Goal: Find specific page/section: Find specific page/section

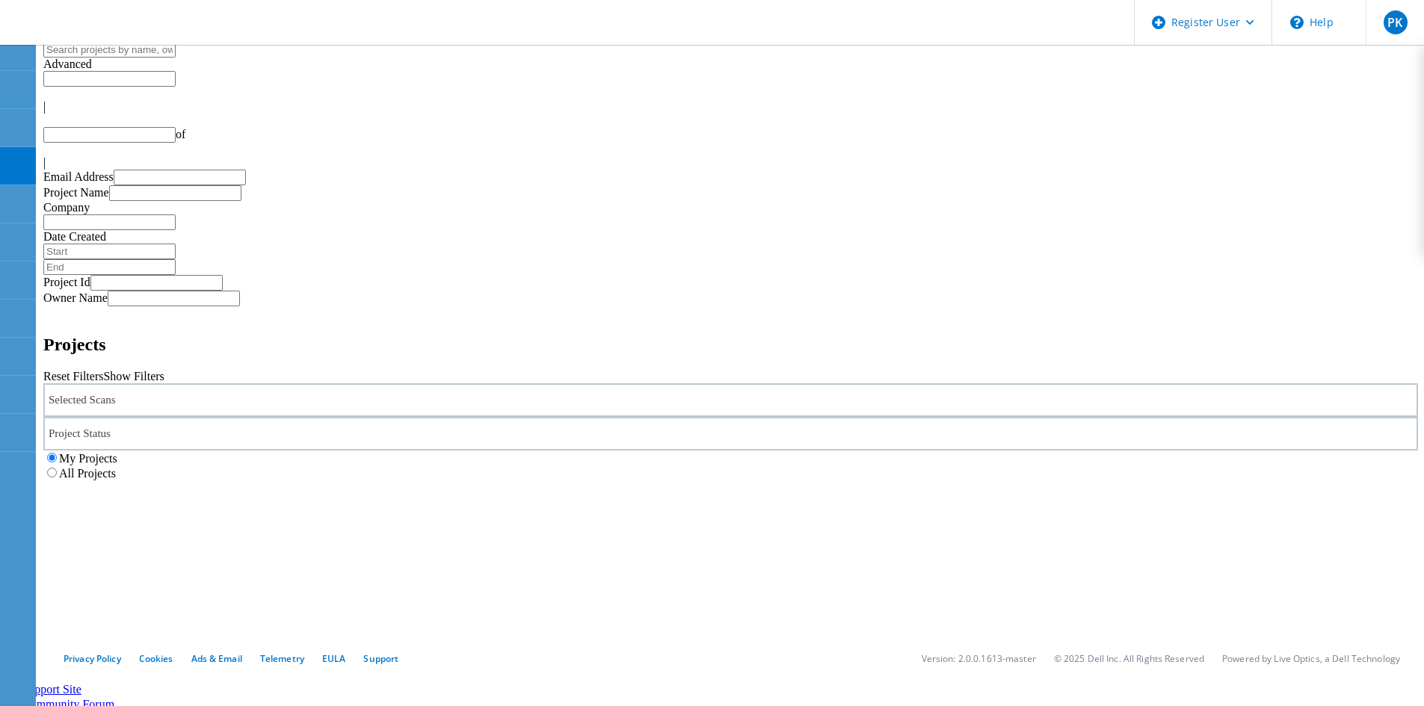
type input "1"
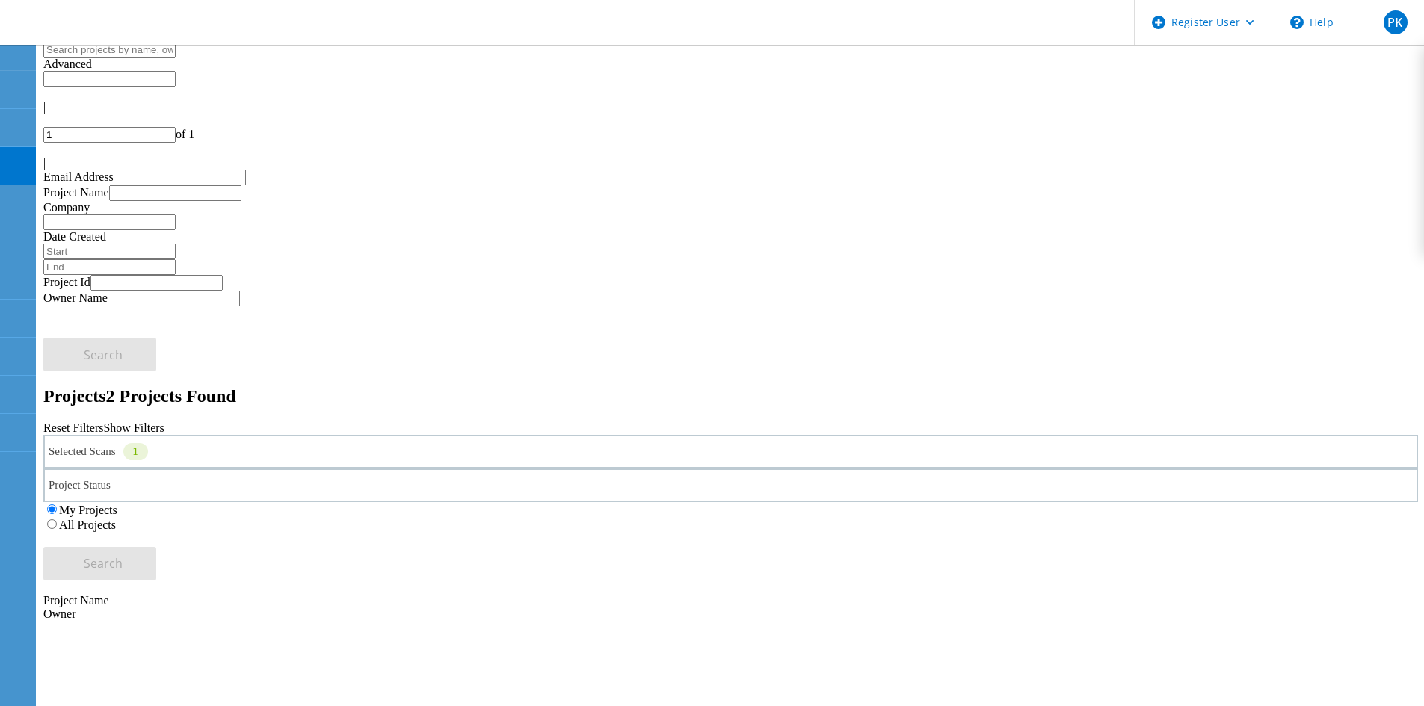
click at [22, 53] on icon at bounding box center [18, 57] width 11 height 13
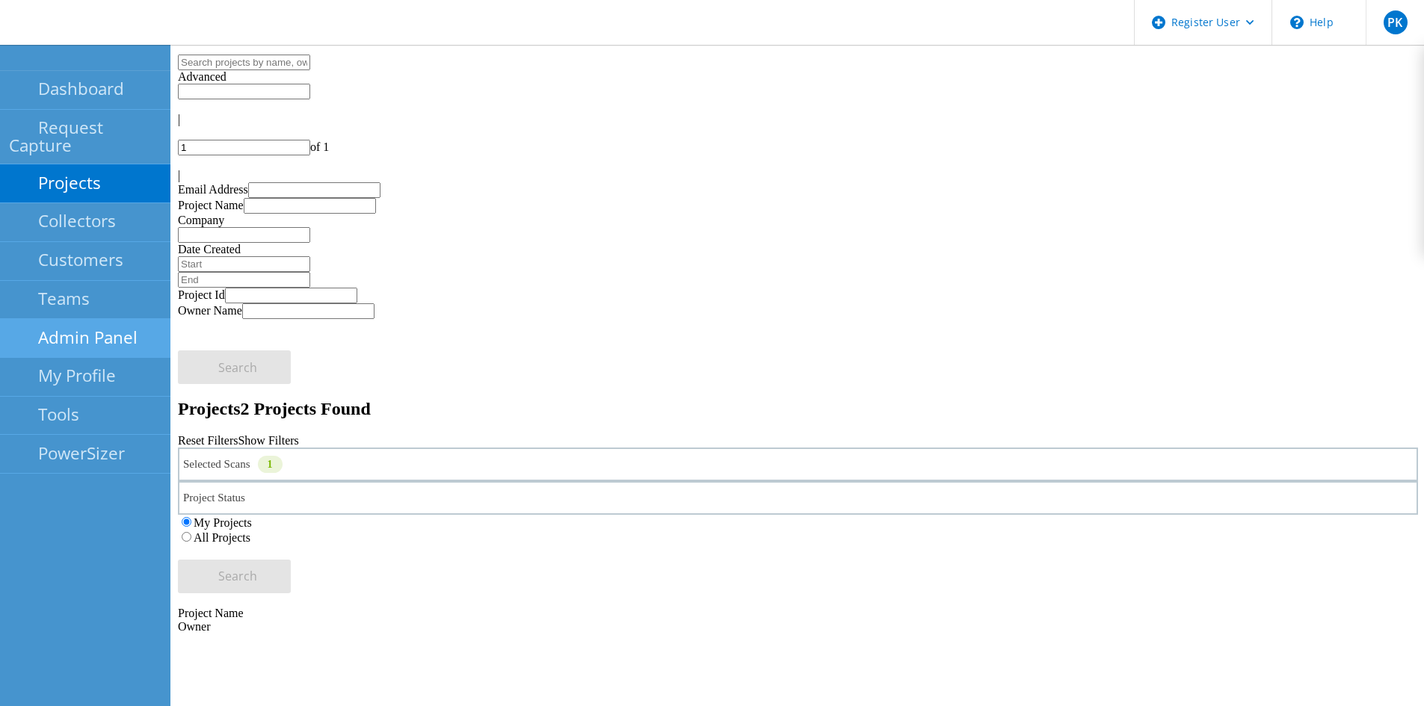
click at [99, 322] on link "Admin Panel" at bounding box center [85, 338] width 170 height 39
